Goal: Find specific page/section: Find specific page/section

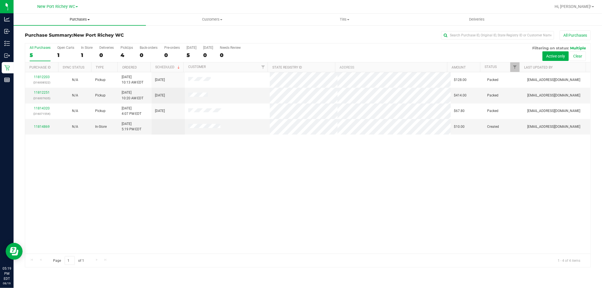
click at [86, 17] on span "Purchases" at bounding box center [80, 19] width 132 height 5
click at [61, 40] on li "Fulfillment" at bounding box center [80, 41] width 132 height 7
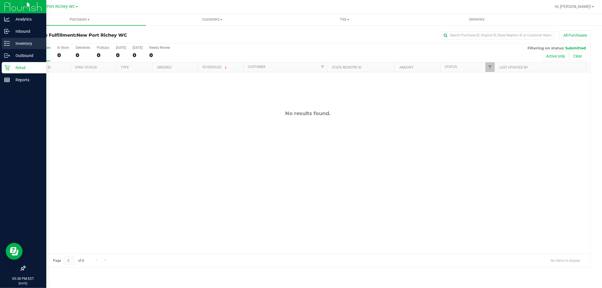
click at [4, 41] on icon at bounding box center [7, 44] width 6 height 6
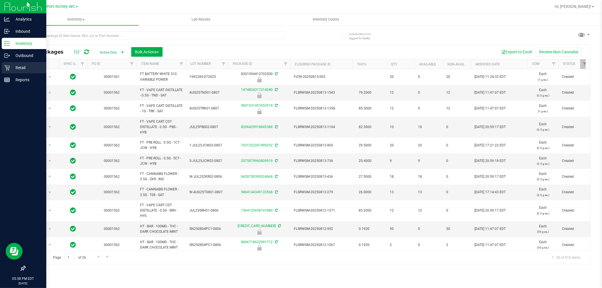
click at [7, 69] on icon at bounding box center [6, 67] width 5 height 5
